Goal: Task Accomplishment & Management: Complete application form

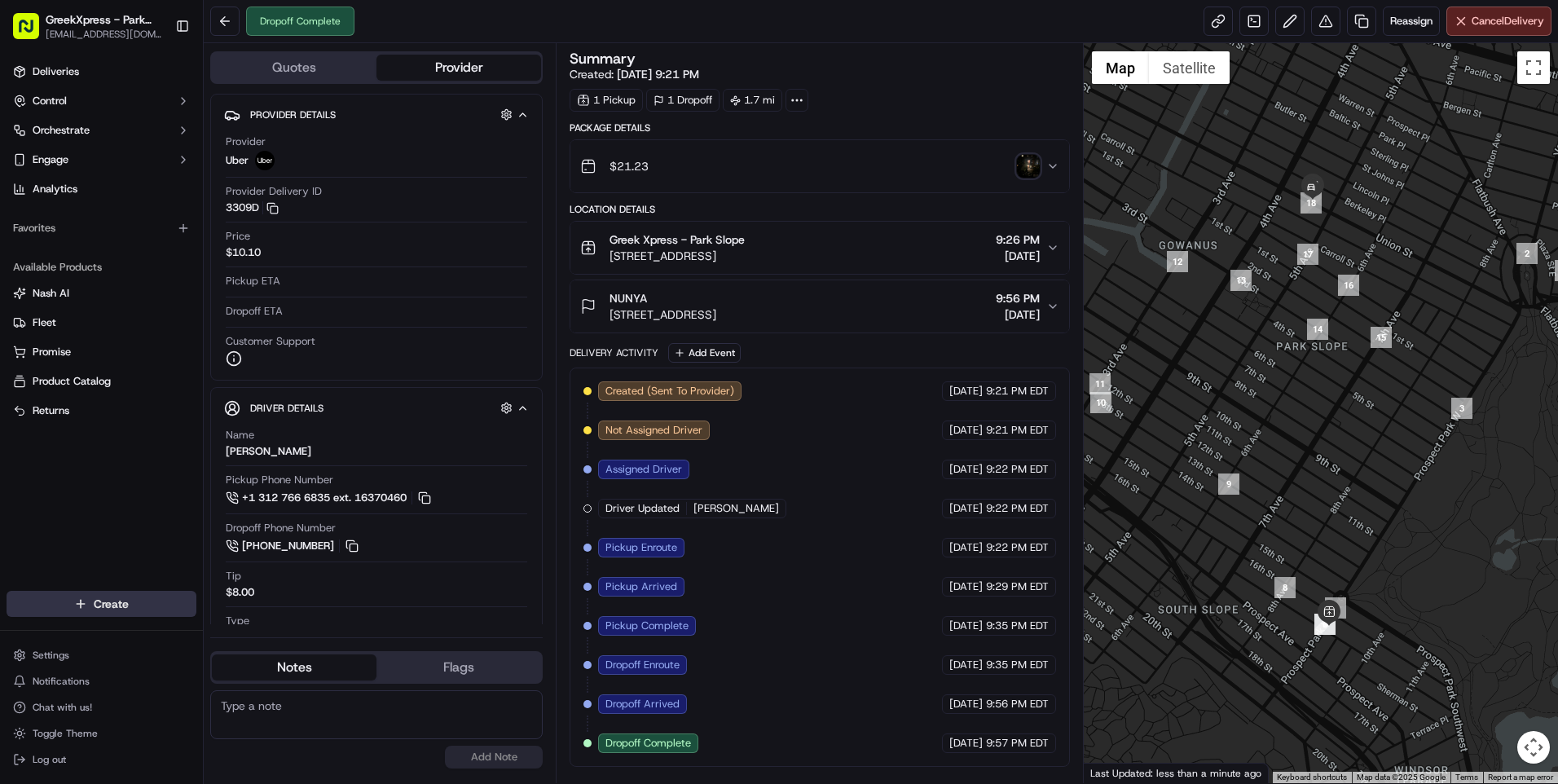
click at [118, 614] on html "GreekXpress - Park Slope [EMAIL_ADDRESS][DOMAIN_NAME] Toggle Sidebar Deliveries…" at bounding box center [779, 392] width 1558 height 784
click at [272, 636] on link "Delivery" at bounding box center [295, 633] width 182 height 29
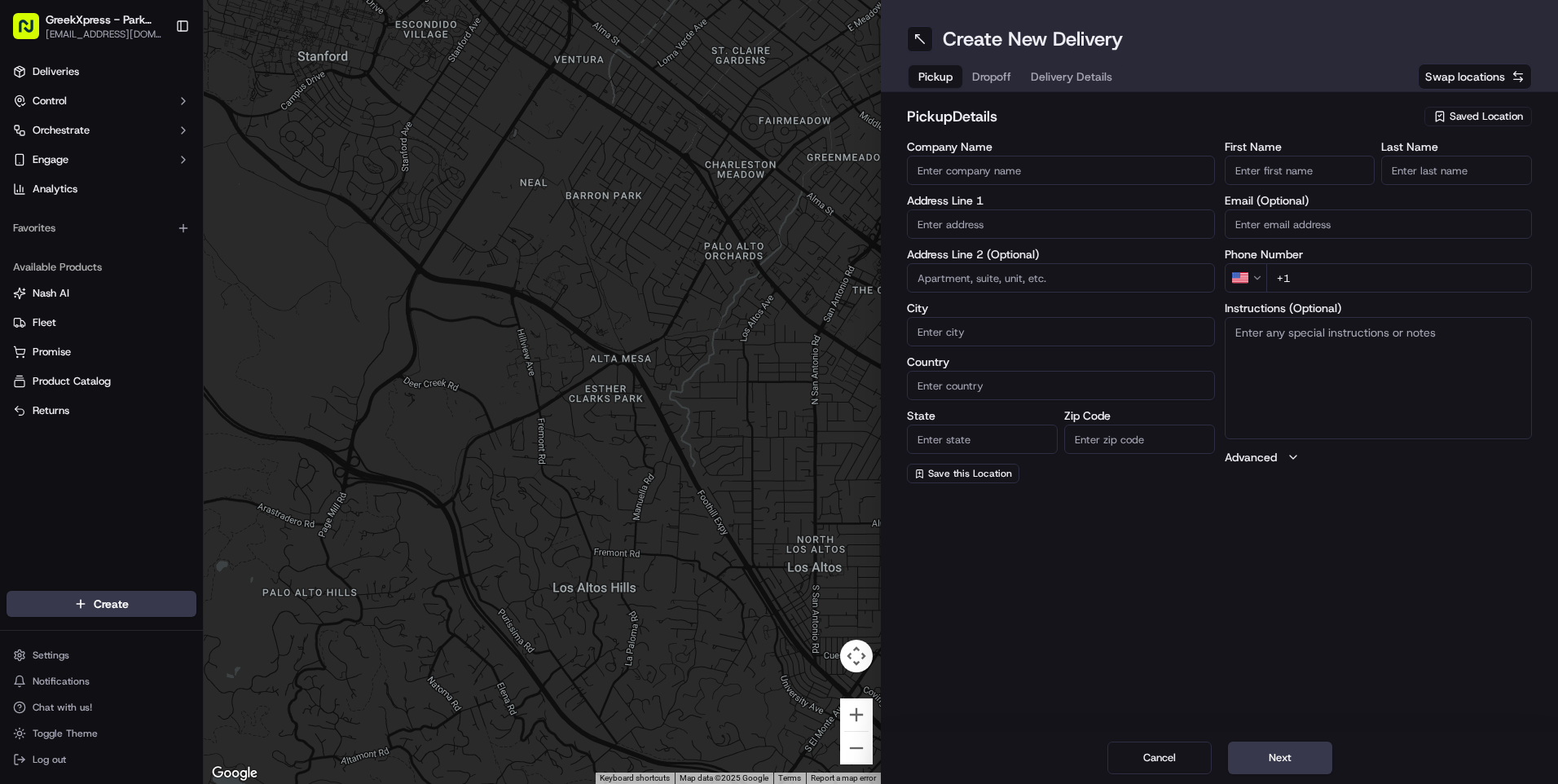
click at [1482, 114] on span "Saved Location" at bounding box center [1486, 116] width 73 height 15
click at [1425, 180] on span "Greek Xpress - Park Slope" at bounding box center [1450, 177] width 200 height 15
type input "Greek Xpress - Park Slope"
type input "[STREET_ADDRESS]"
type input "[GEOGRAPHIC_DATA]"
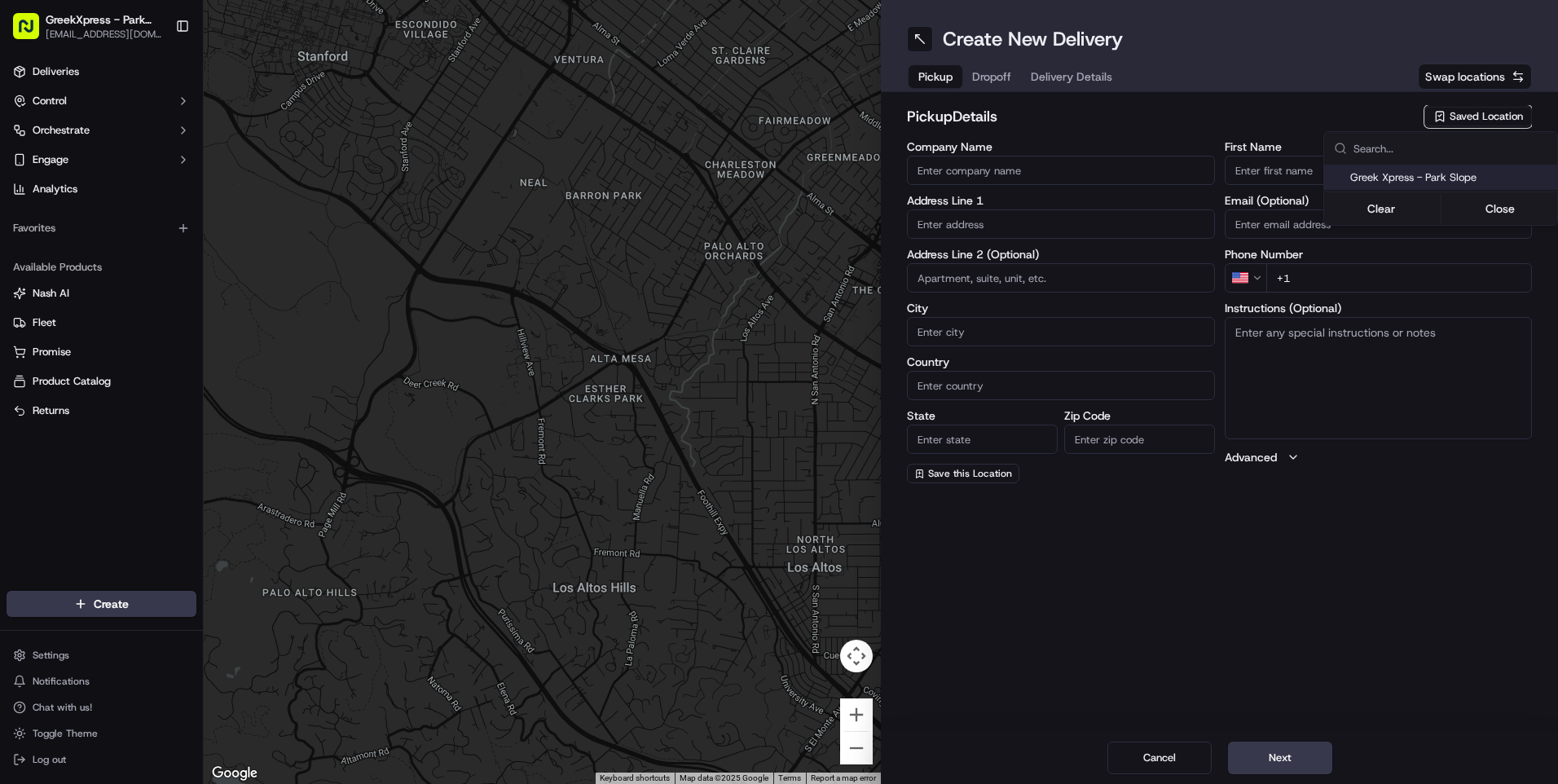
type input "US"
type input "NY"
type input "11215"
type input "Greek"
type input "Xpress"
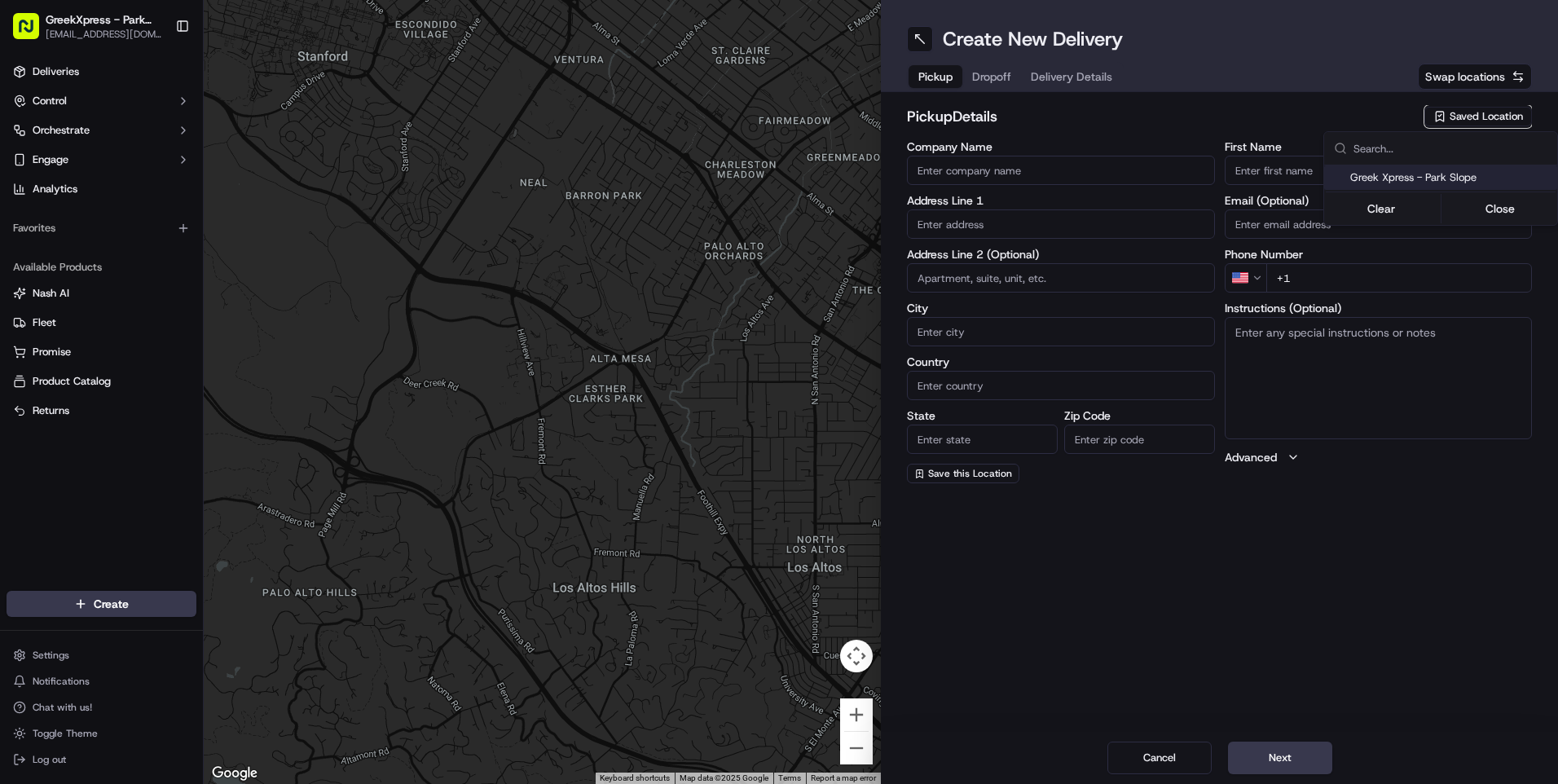
type input "[PHONE_NUMBER]"
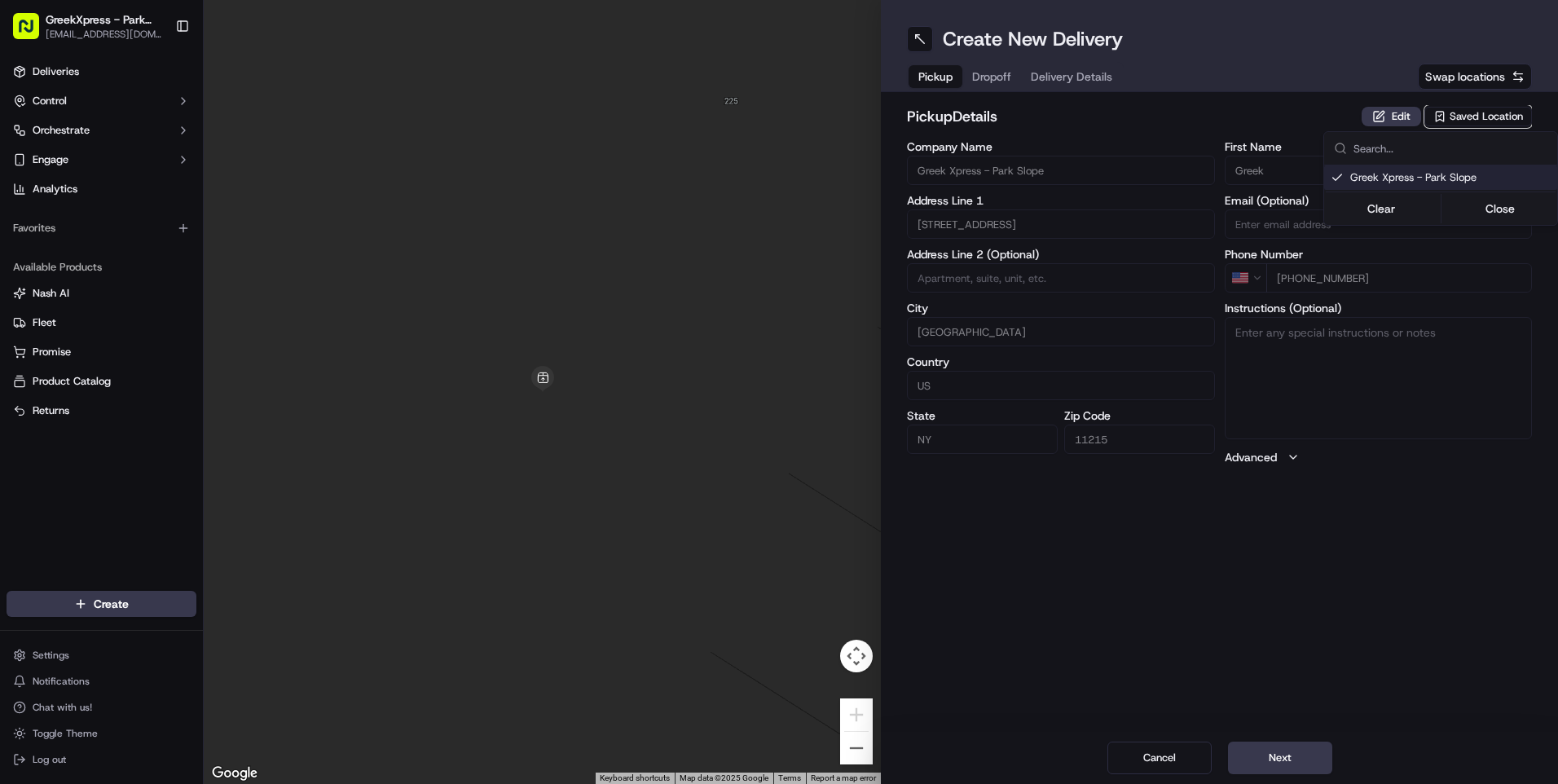
click at [1266, 758] on html "GreekXpress - Park Slope [EMAIL_ADDRESS][DOMAIN_NAME] Toggle Sidebar Deliveries…" at bounding box center [779, 392] width 1558 height 784
click at [1302, 755] on button "Next" at bounding box center [1280, 758] width 104 height 33
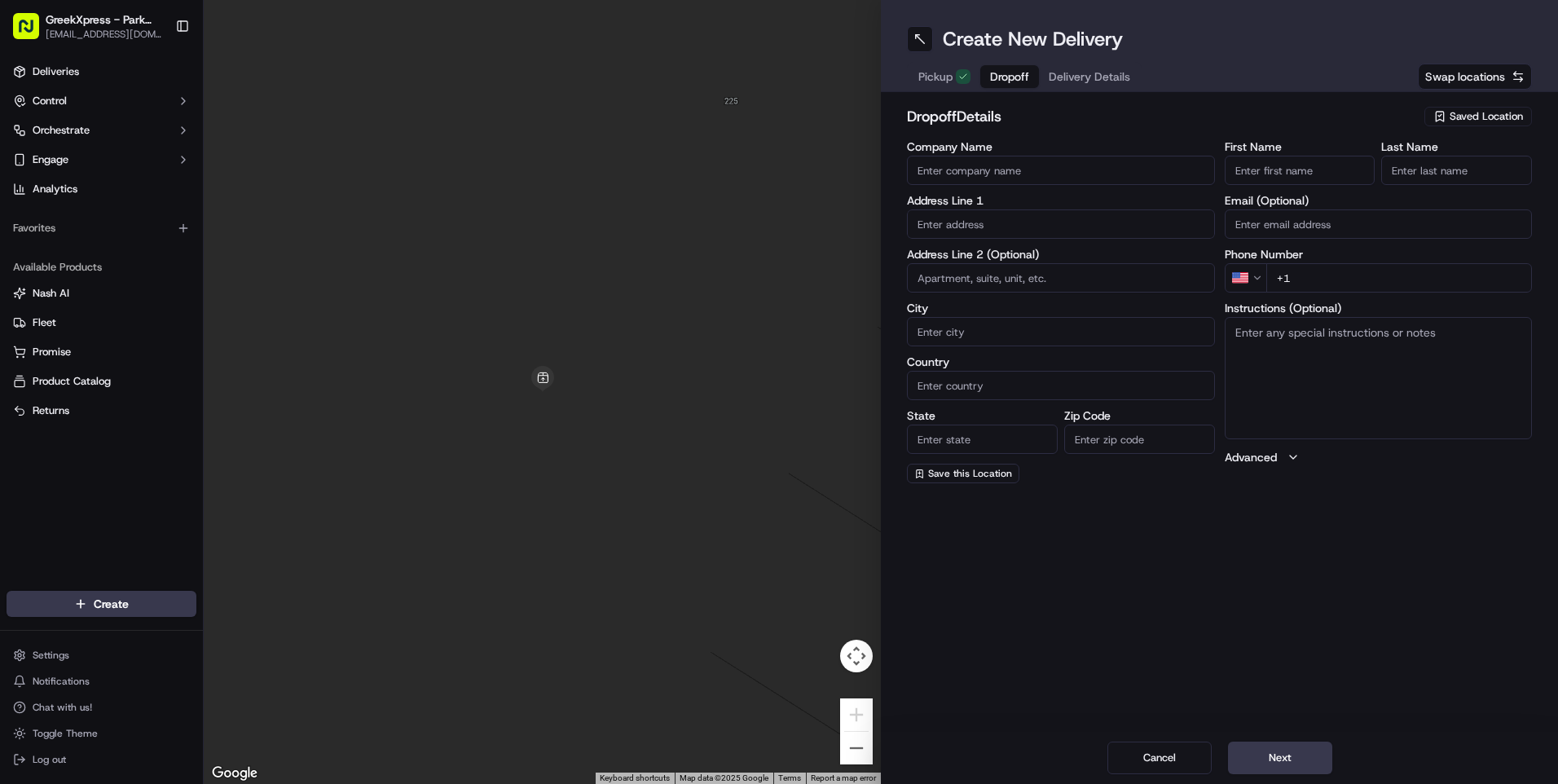
click at [1244, 174] on input "First Name" at bounding box center [1300, 170] width 151 height 29
type input "[PERSON_NAME]"
click at [1422, 176] on input "Last Name" at bounding box center [1456, 170] width 151 height 29
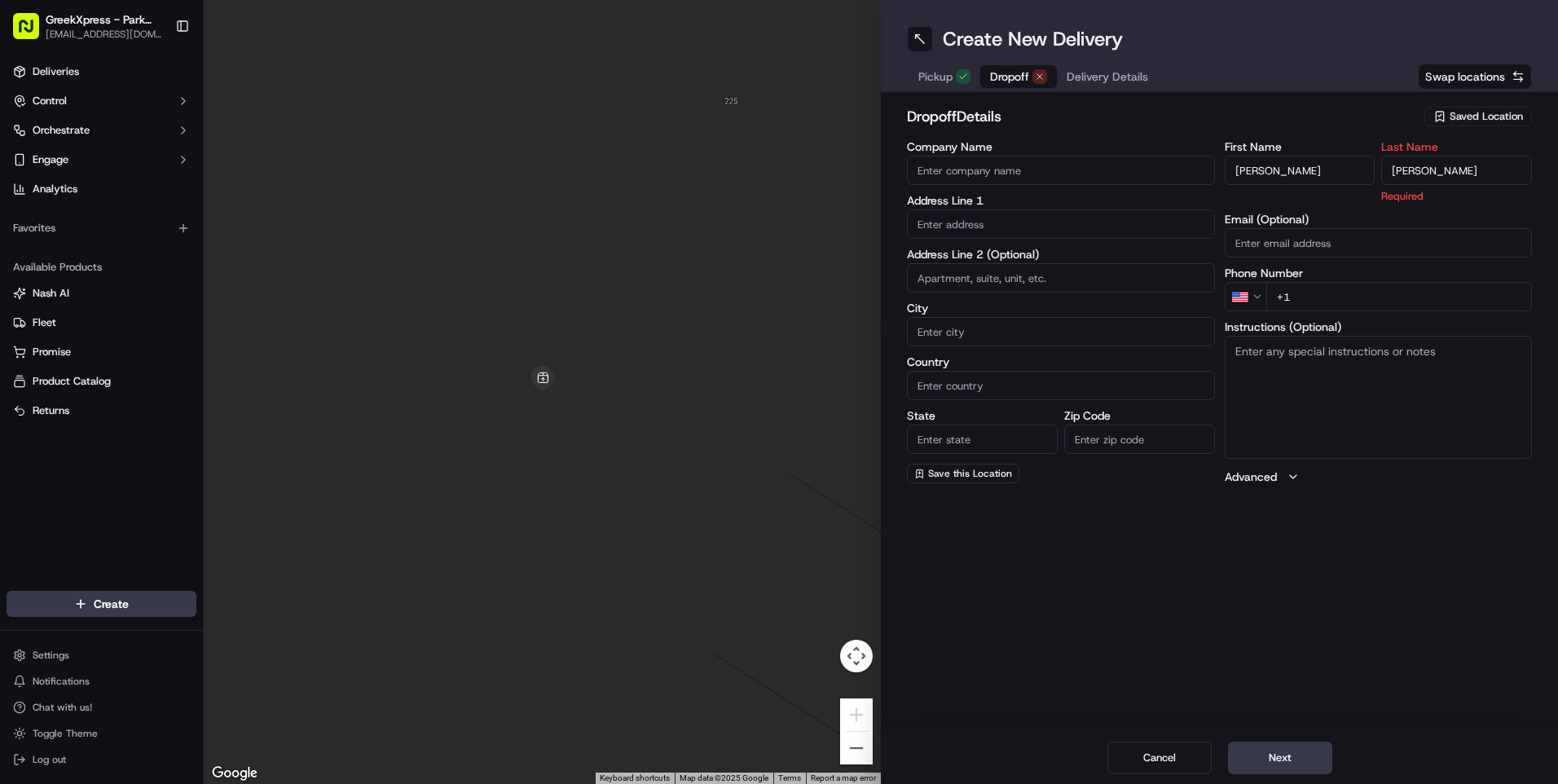
type input "[PERSON_NAME]"
click at [1318, 293] on div "First Name [PERSON_NAME] Last Name [PERSON_NAME] Required Email (Optional) Phon…" at bounding box center [1379, 313] width 308 height 344
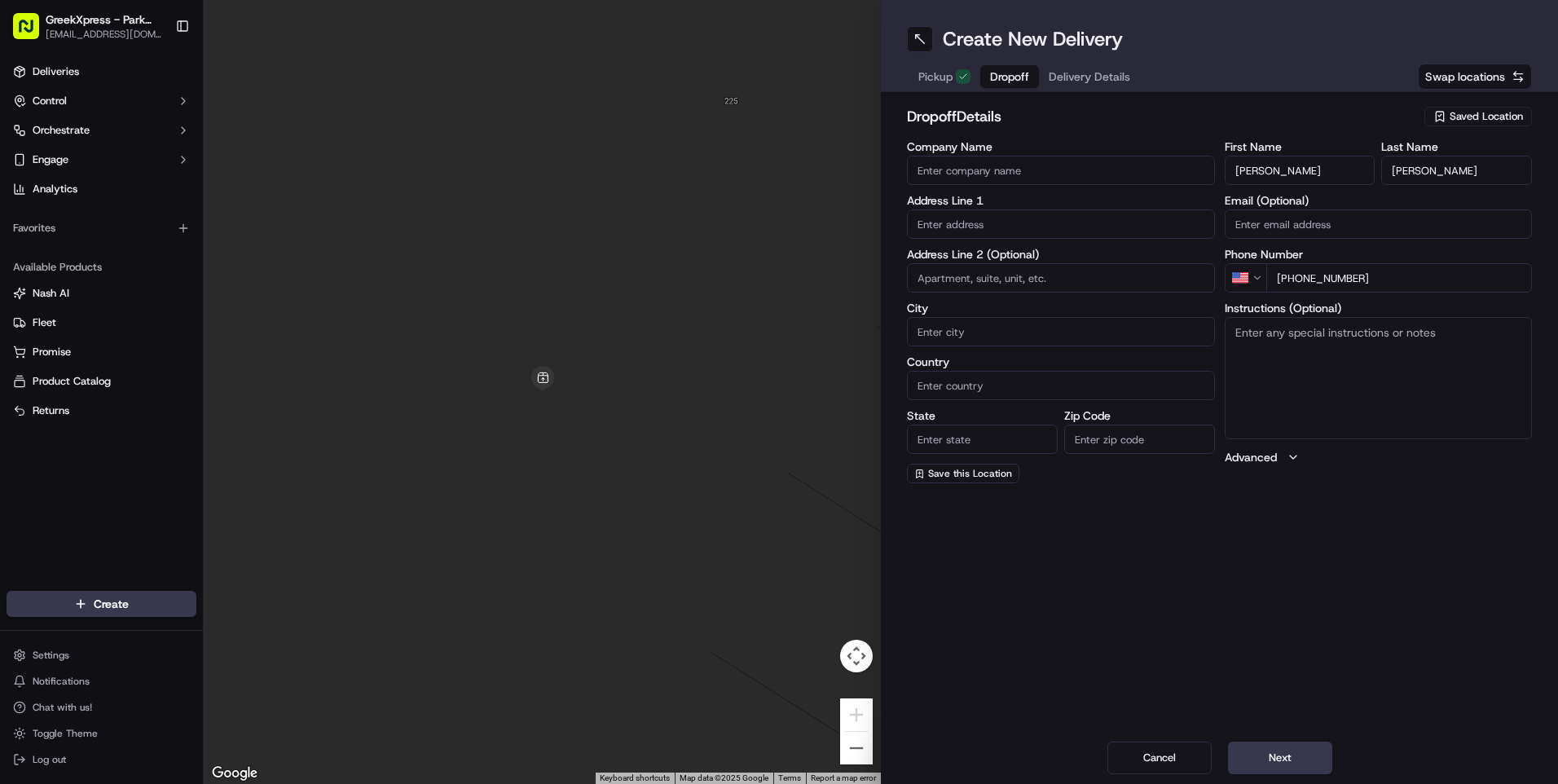
type input "[PHONE_NUMBER]"
drag, startPoint x: 1321, startPoint y: 357, endPoint x: 1300, endPoint y: 370, distance: 24.9
click at [1321, 357] on textarea "Instructions (Optional)" at bounding box center [1379, 378] width 308 height 122
click at [970, 223] on input "text" at bounding box center [1061, 223] width 308 height 29
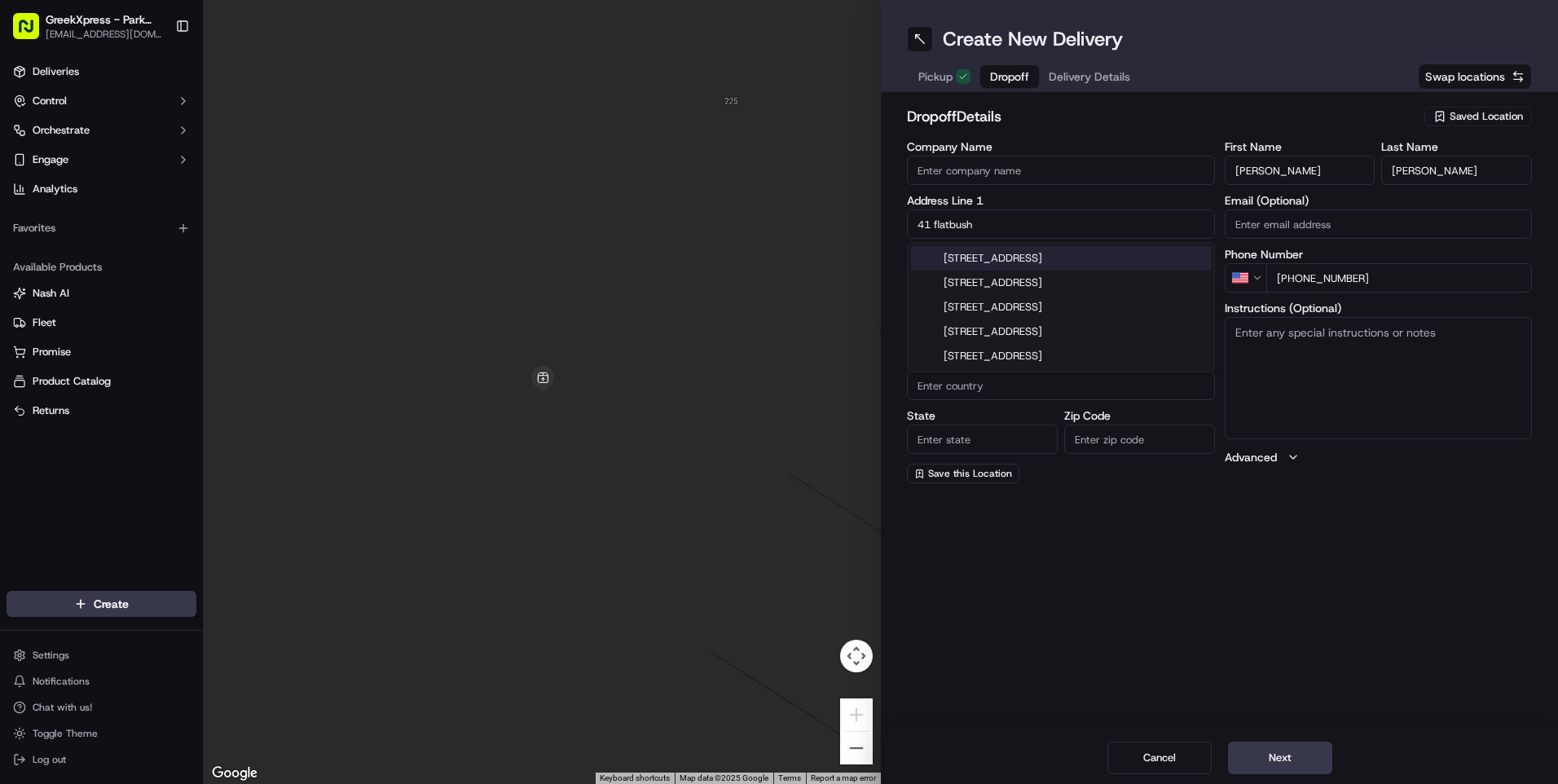
click at [1025, 261] on div "[STREET_ADDRESS]" at bounding box center [1061, 258] width 300 height 24
type input "[STREET_ADDRESS]"
type input "[GEOGRAPHIC_DATA]"
type input "NY"
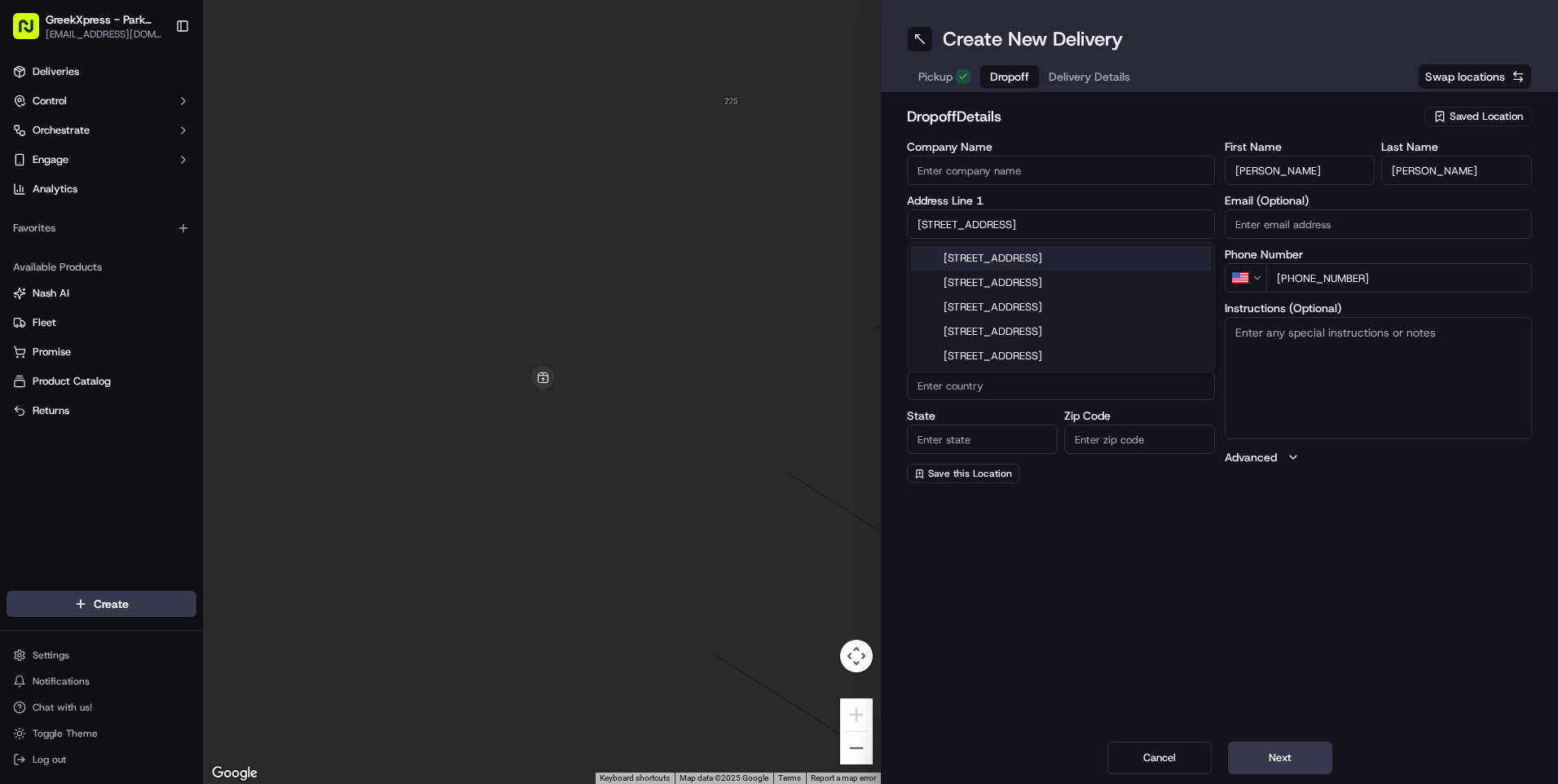
type input "11217"
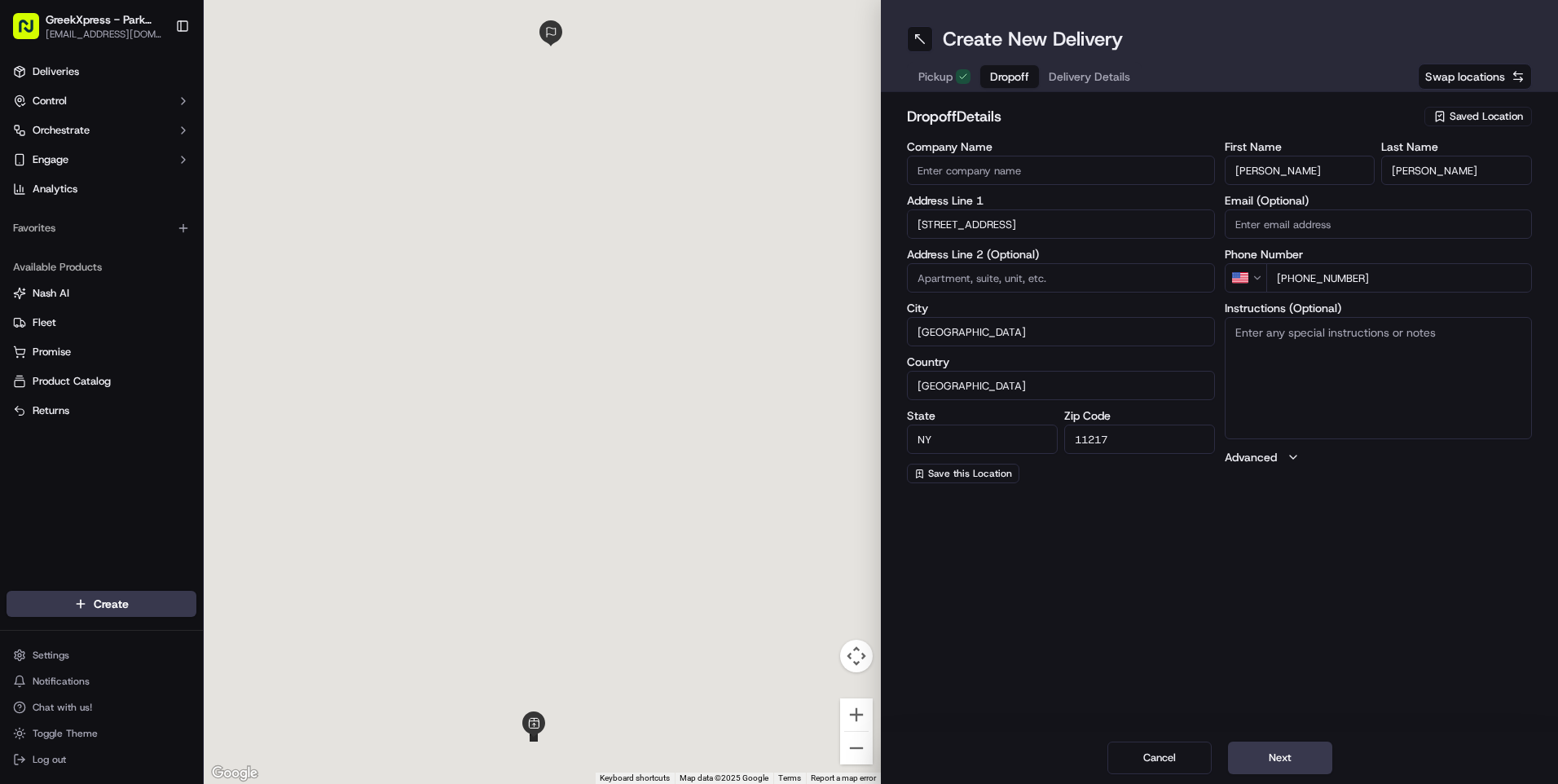
type input "[STREET_ADDRESS]"
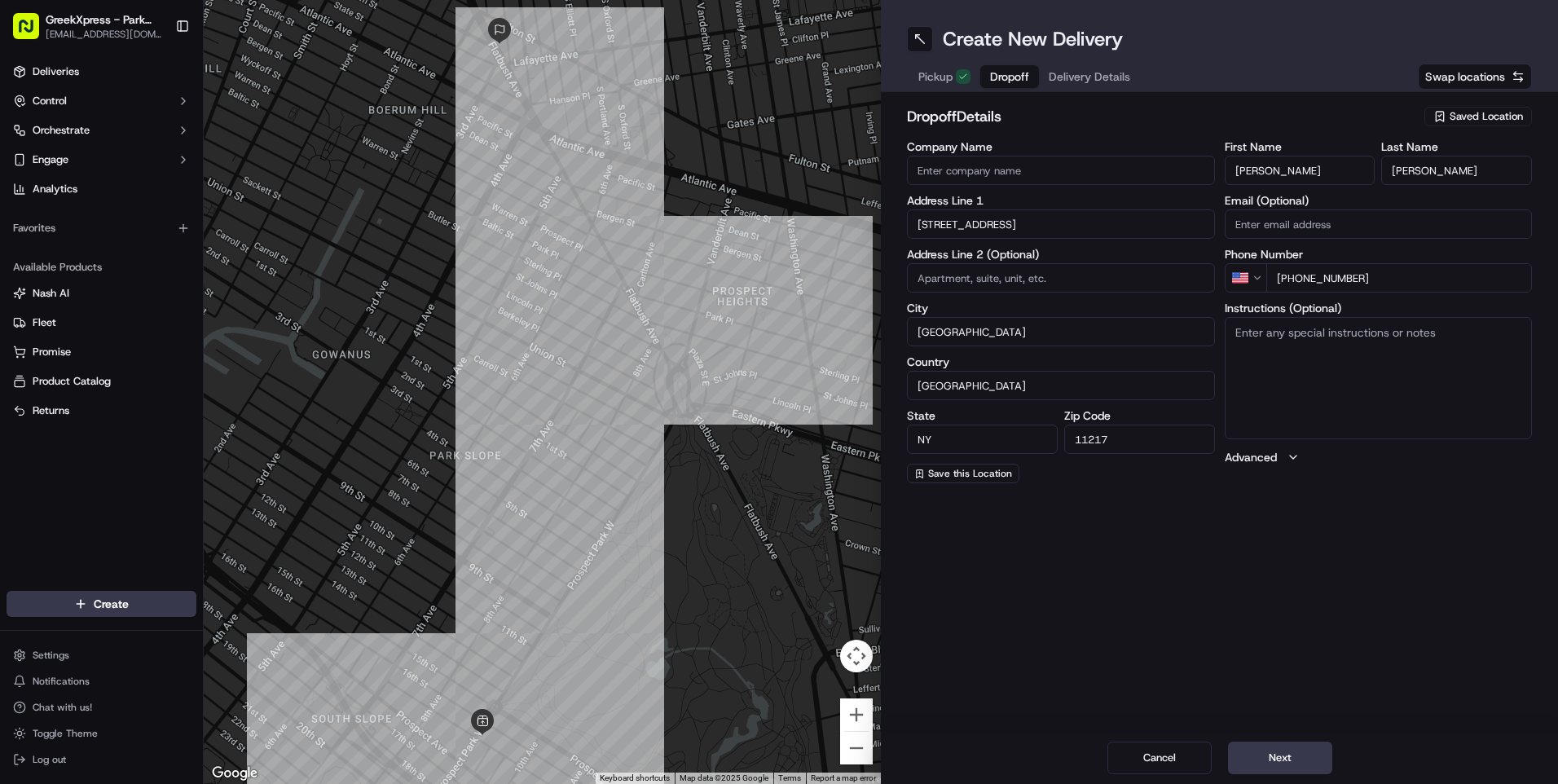
click at [1303, 379] on textarea "Instructions (Optional)" at bounding box center [1379, 378] width 308 height 122
click at [1336, 338] on textarea "5th floor suiTe 5A" at bounding box center [1379, 378] width 308 height 122
click at [1334, 341] on textarea "5th floor suite 5A" at bounding box center [1379, 378] width 308 height 122
type textarea "5th floor suite 5A call when you arravie hand order to customer"
click at [1279, 750] on button "Next" at bounding box center [1280, 758] width 104 height 33
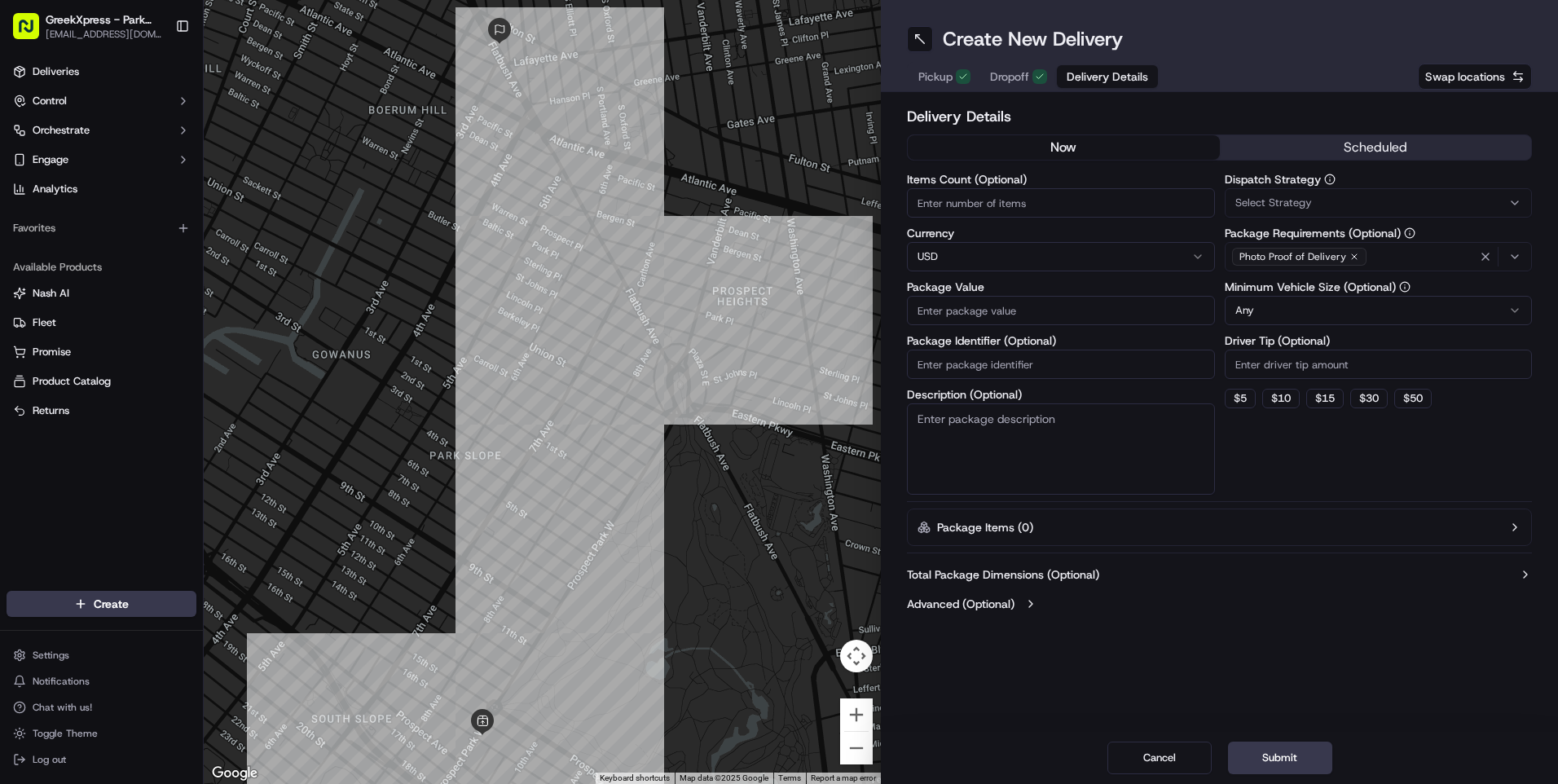
click at [970, 309] on input "Package Value" at bounding box center [1061, 310] width 308 height 29
type input "16.80"
click at [1238, 392] on button "$ 5" at bounding box center [1240, 399] width 31 height 20
type input "5"
click at [1292, 762] on button "Submit" at bounding box center [1280, 758] width 104 height 33
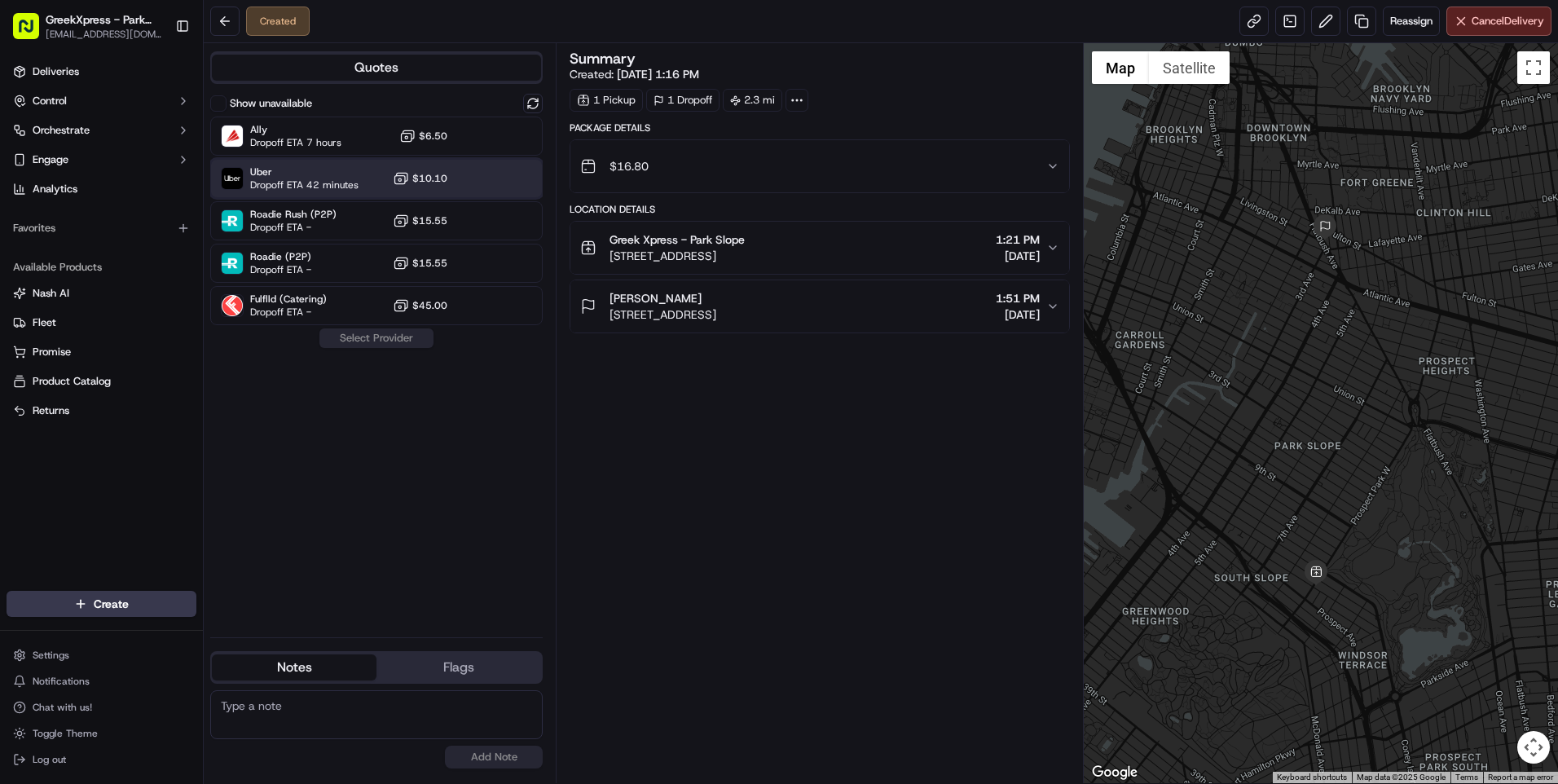
click at [357, 174] on span "Uber" at bounding box center [304, 171] width 108 height 13
click at [376, 336] on button "Assign Provider" at bounding box center [377, 338] width 116 height 20
